Goal: Information Seeking & Learning: Learn about a topic

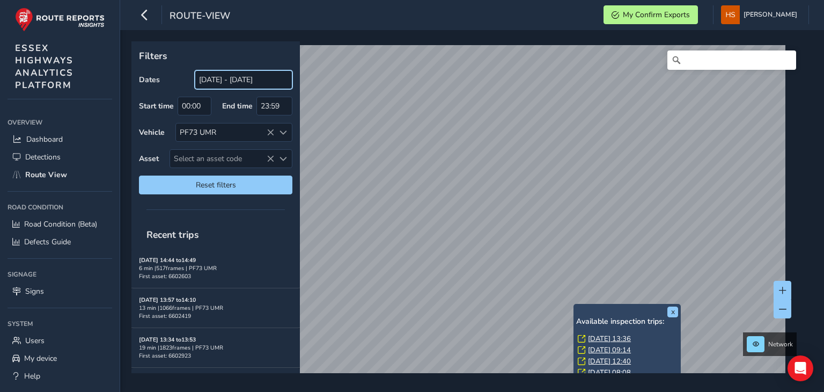
click at [264, 85] on input "[DATE] - [DATE]" at bounding box center [244, 79] width 98 height 19
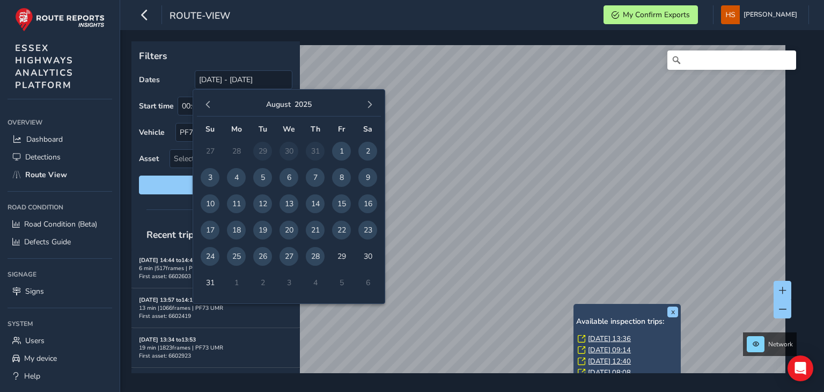
click at [313, 256] on span "28" at bounding box center [315, 256] width 19 height 19
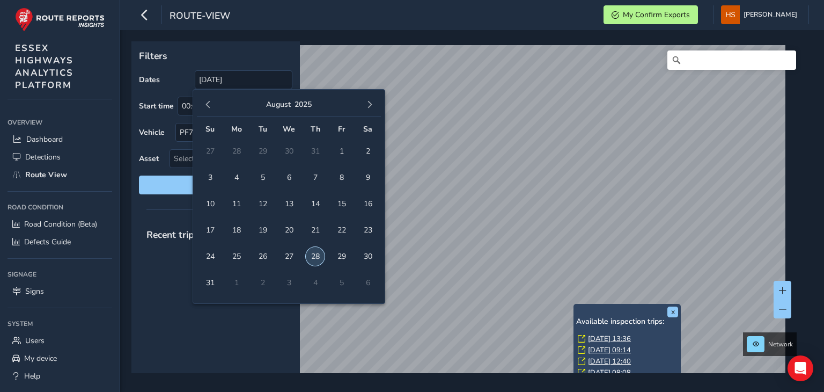
click at [313, 256] on span "28" at bounding box center [315, 256] width 19 height 19
type input "[DATE] - [DATE]"
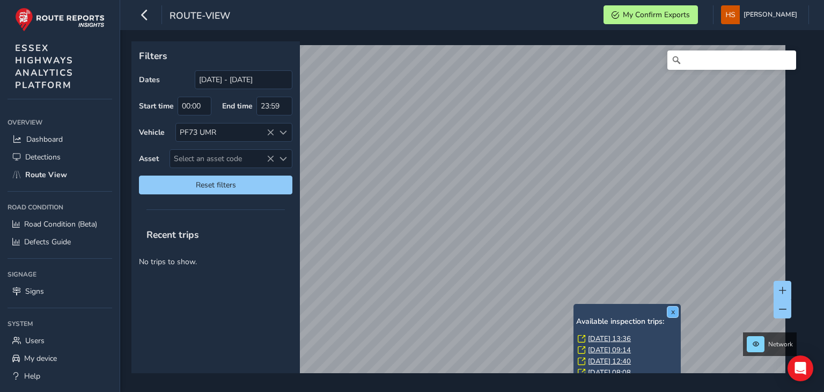
click at [672, 314] on button "x" at bounding box center [672, 311] width 11 height 11
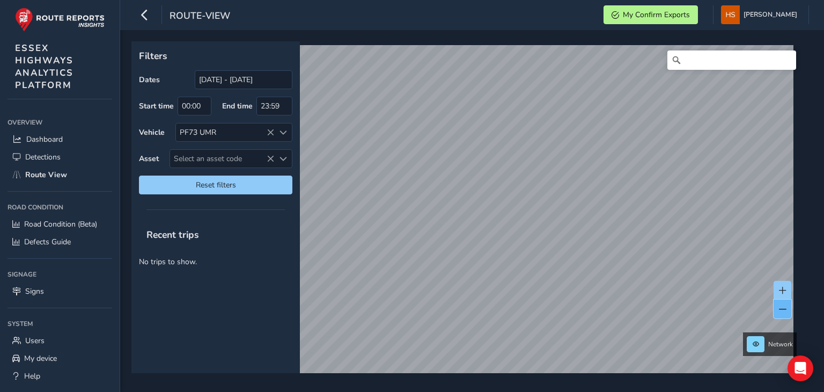
click at [780, 305] on span at bounding box center [783, 309] width 8 height 8
click at [787, 293] on button at bounding box center [783, 290] width 18 height 19
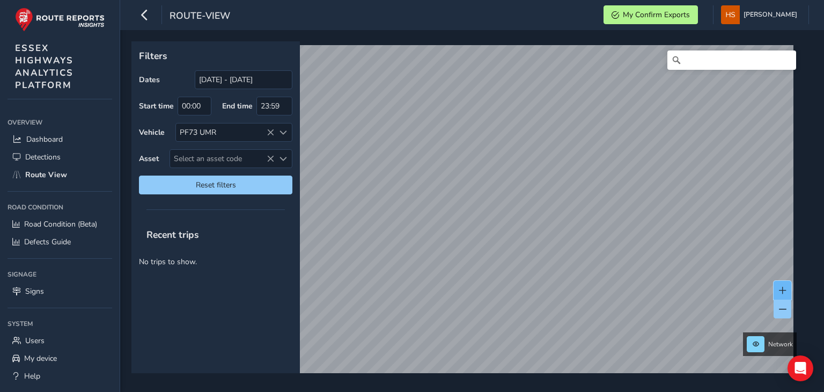
click at [787, 293] on button at bounding box center [783, 290] width 18 height 19
click at [790, 285] on button at bounding box center [783, 290] width 18 height 19
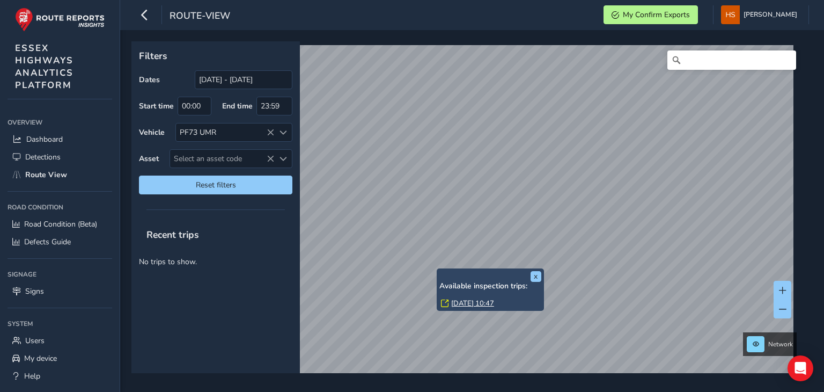
click at [470, 302] on link "[DATE] 10:47" at bounding box center [472, 303] width 43 height 10
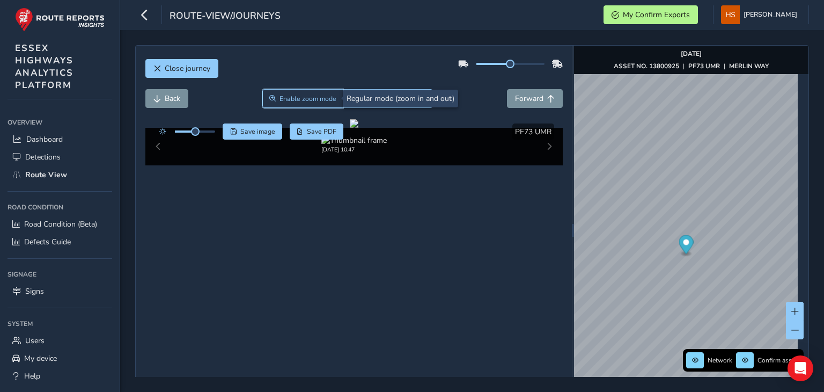
click at [300, 98] on span "Enable zoom mode" at bounding box center [308, 98] width 57 height 9
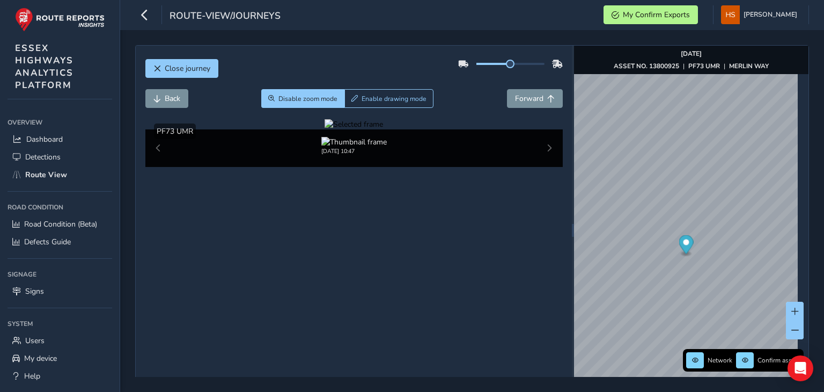
click at [325, 129] on div at bounding box center [354, 124] width 58 height 10
click at [261, 271] on img at bounding box center [778, 134] width 1545 height 869
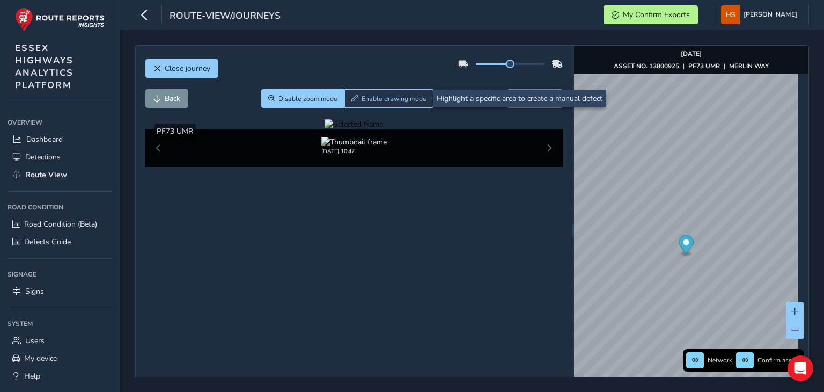
click at [406, 99] on span "Enable drawing mode" at bounding box center [394, 98] width 65 height 9
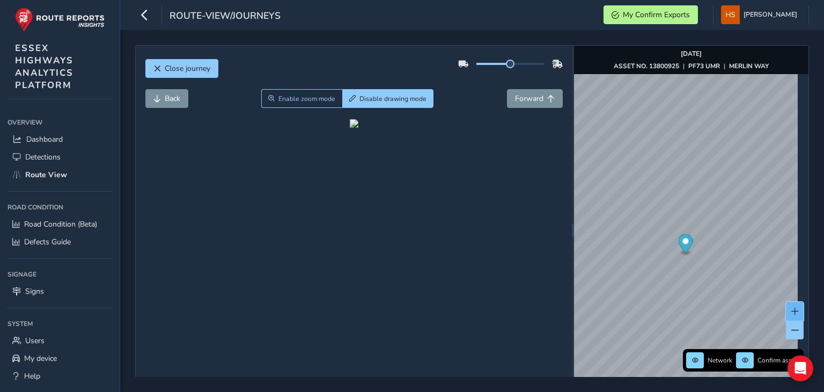
click at [786, 304] on button at bounding box center [795, 311] width 18 height 19
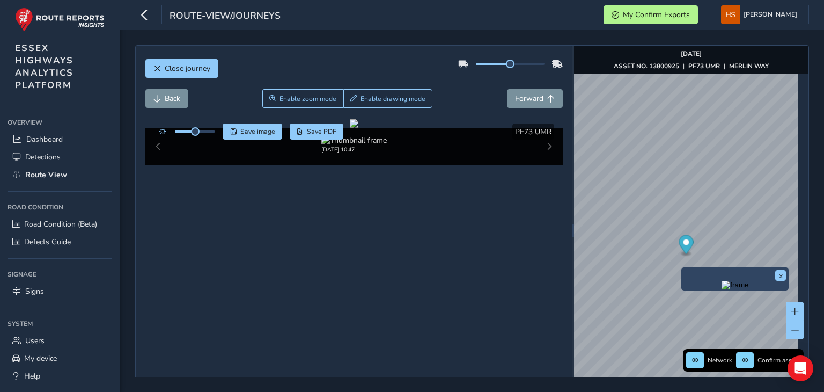
click at [722, 289] on img "Preview frame" at bounding box center [735, 285] width 27 height 9
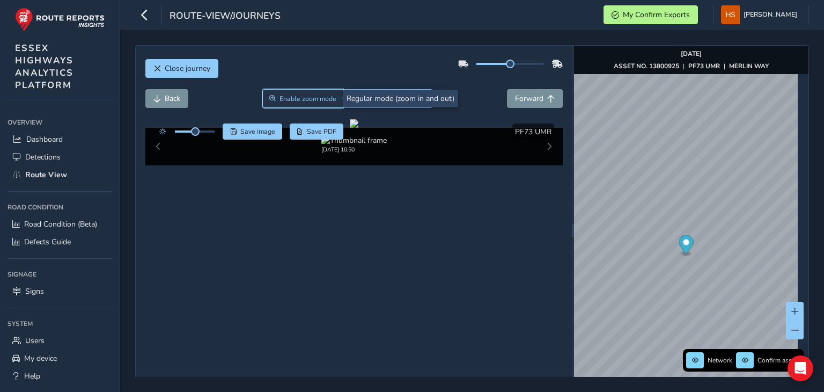
click at [315, 99] on span "Enable zoom mode" at bounding box center [308, 98] width 57 height 9
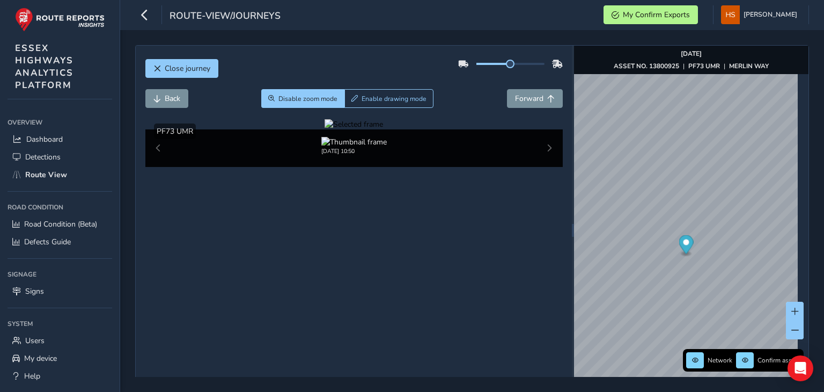
click at [383, 129] on div at bounding box center [354, 124] width 58 height 10
drag, startPoint x: 505, startPoint y: 256, endPoint x: 493, endPoint y: 256, distance: 12.4
click at [493, 256] on img at bounding box center [142, 175] width 1545 height 869
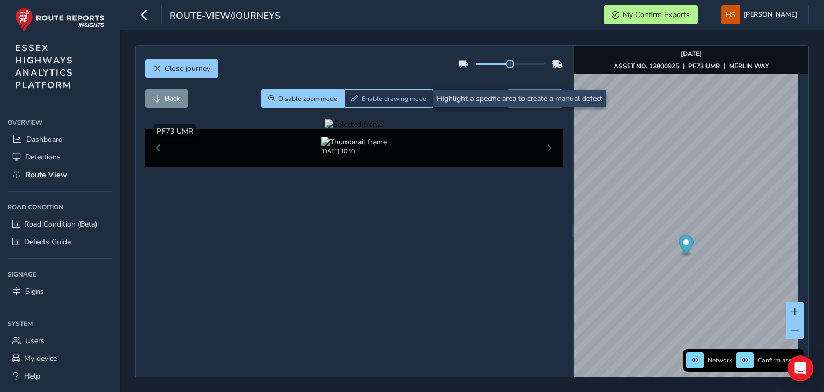
click at [413, 100] on span "Enable drawing mode" at bounding box center [394, 98] width 65 height 9
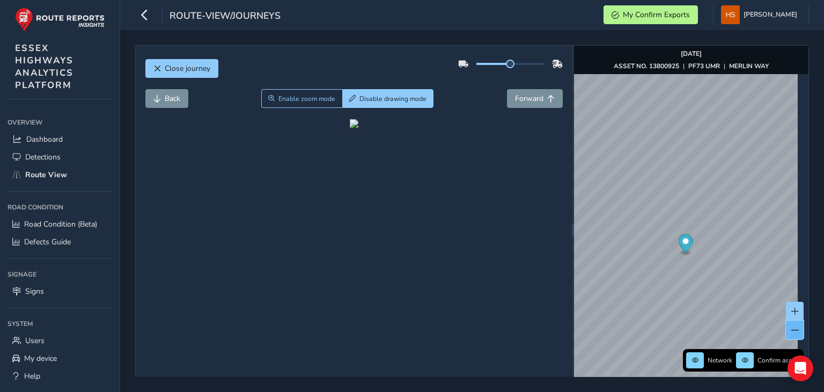
click at [791, 327] on span at bounding box center [795, 330] width 8 height 8
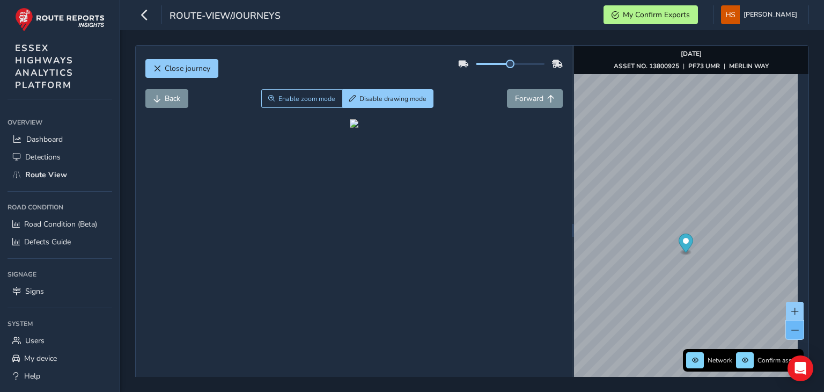
click at [791, 327] on span at bounding box center [795, 330] width 8 height 8
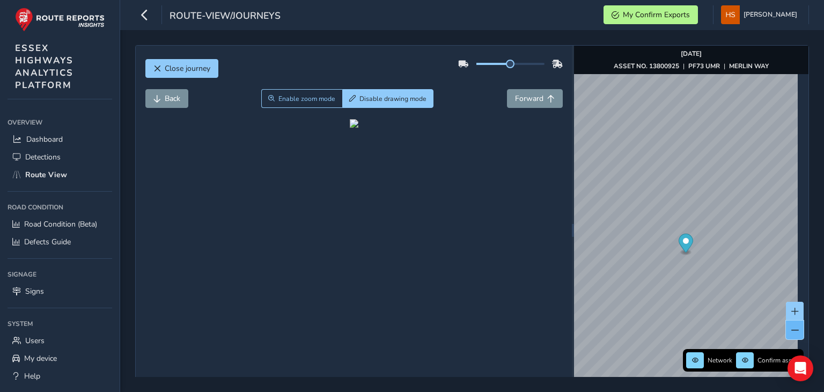
click at [791, 327] on span at bounding box center [795, 330] width 8 height 8
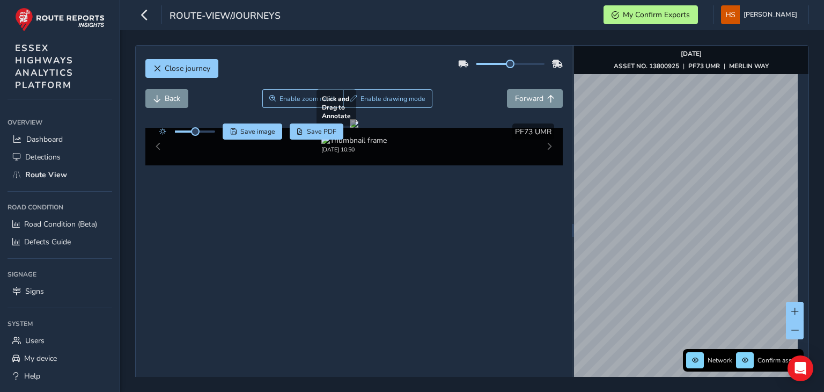
click at [475, 212] on div "Close journey Back Enable zoom mode Enable drawing mode Forward Click and Drag …" at bounding box center [472, 230] width 674 height 370
click at [793, 311] on button at bounding box center [795, 311] width 18 height 19
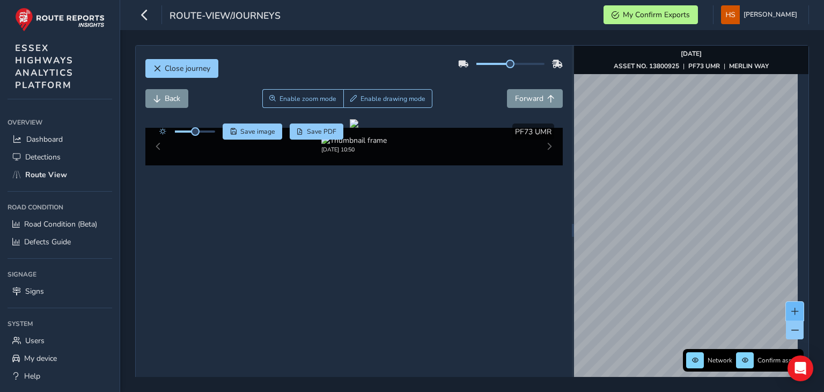
click at [793, 311] on button at bounding box center [795, 311] width 18 height 19
click at [704, 194] on img "Preview frame" at bounding box center [717, 189] width 27 height 9
click at [532, 94] on span "Forward" at bounding box center [529, 98] width 28 height 10
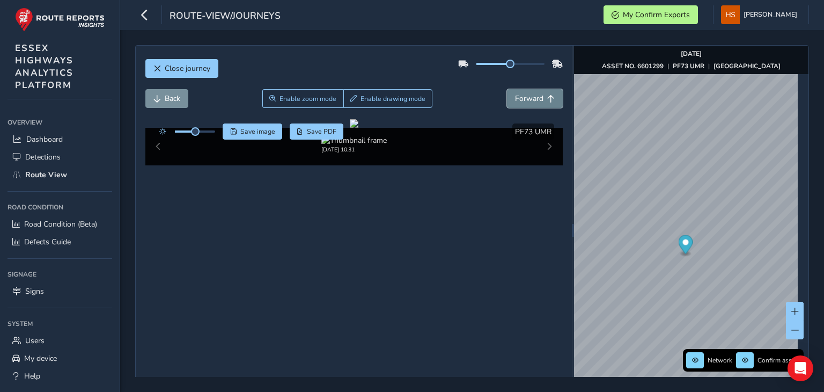
click at [532, 94] on span "Forward" at bounding box center [529, 98] width 28 height 10
click at [530, 92] on button "Forward" at bounding box center [535, 98] width 56 height 19
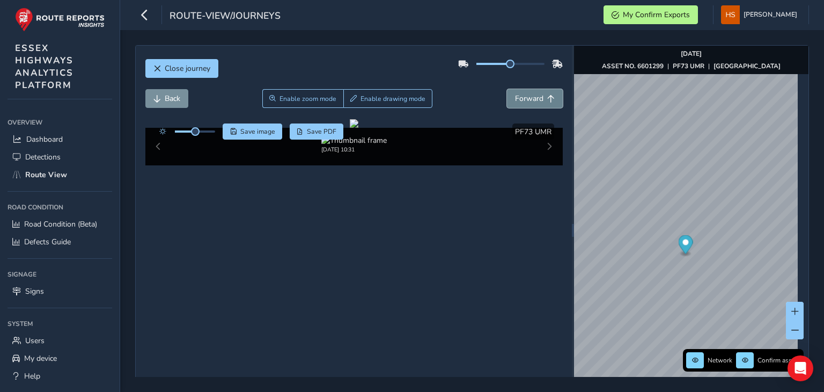
click at [530, 92] on button "Forward" at bounding box center [535, 98] width 56 height 19
click at [170, 97] on span "Back" at bounding box center [173, 98] width 16 height 10
click at [791, 307] on span at bounding box center [795, 311] width 8 height 8
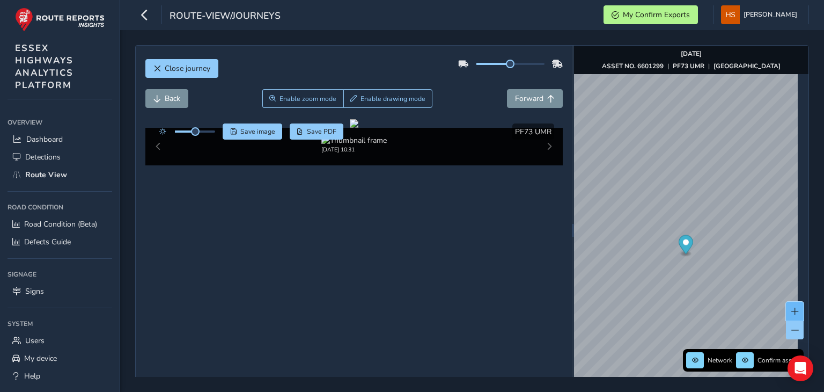
click at [791, 307] on span at bounding box center [795, 311] width 8 height 8
click at [674, 300] on img "Preview frame" at bounding box center [687, 295] width 27 height 9
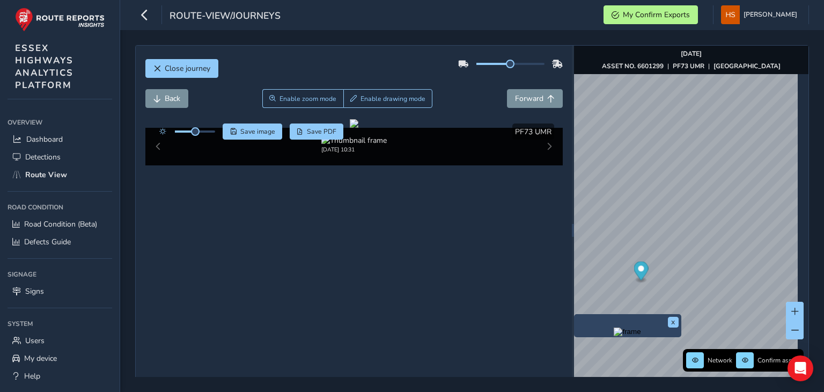
click at [614, 336] on img "Preview frame" at bounding box center [627, 331] width 27 height 9
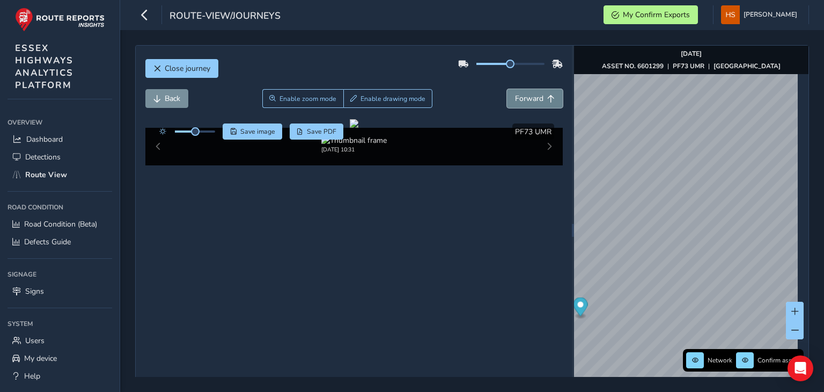
click at [534, 90] on button "Forward" at bounding box center [535, 98] width 56 height 19
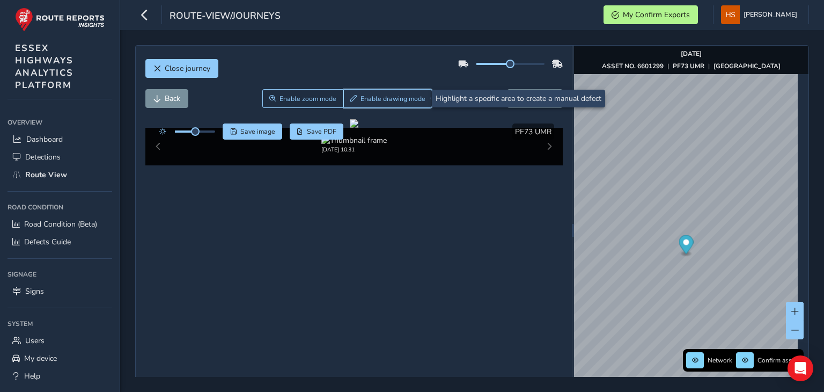
click at [405, 91] on button "Enable drawing mode" at bounding box center [388, 98] width 90 height 19
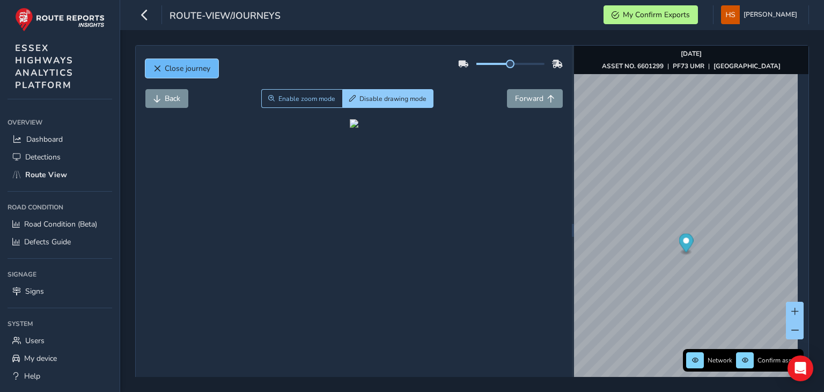
click at [202, 65] on span "Close journey" at bounding box center [188, 68] width 46 height 10
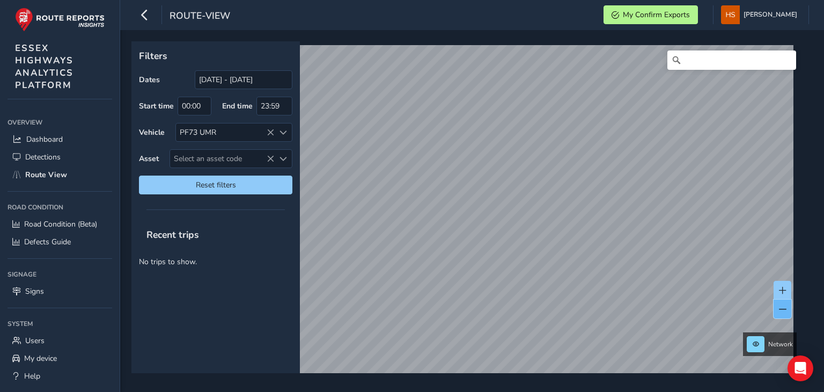
click at [785, 310] on span at bounding box center [783, 309] width 8 height 8
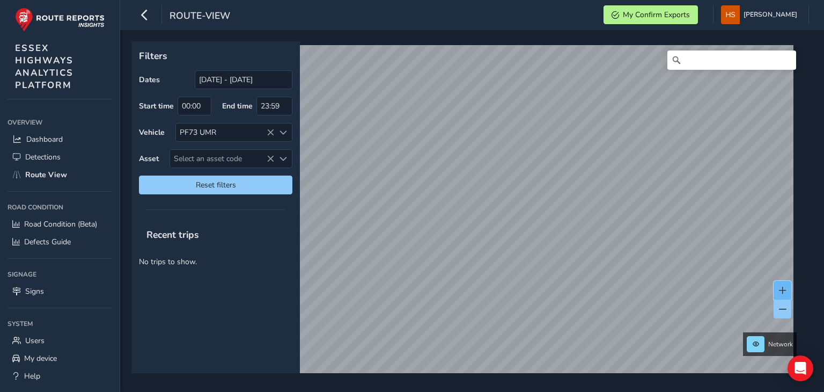
click at [789, 288] on button at bounding box center [783, 290] width 18 height 19
click at [788, 289] on button at bounding box center [783, 290] width 18 height 19
